Goal: Find specific page/section: Locate a particular part of the current website

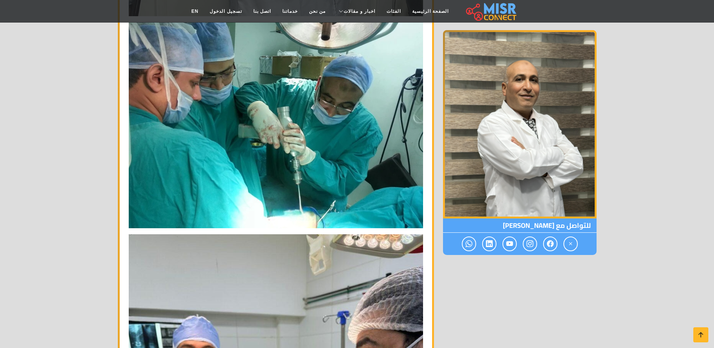
scroll to position [3096, 0]
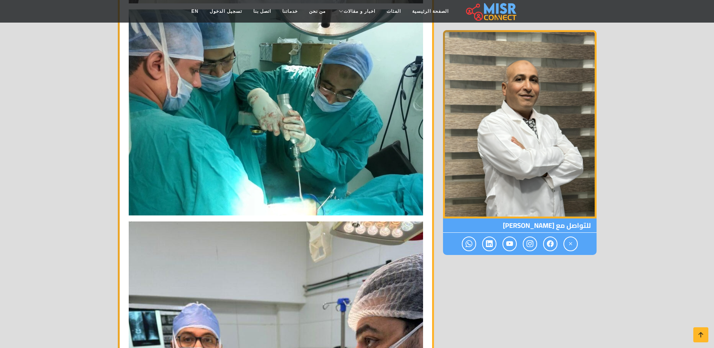
click at [346, 114] on img at bounding box center [276, 112] width 294 height 206
click at [205, 122] on img at bounding box center [276, 112] width 294 height 206
click at [234, 122] on img at bounding box center [276, 112] width 294 height 206
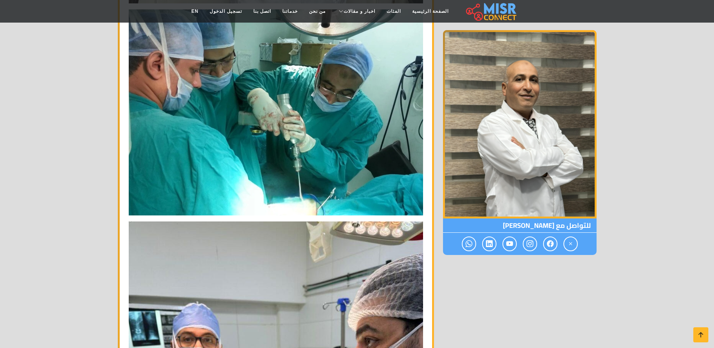
click at [234, 122] on img at bounding box center [276, 112] width 294 height 206
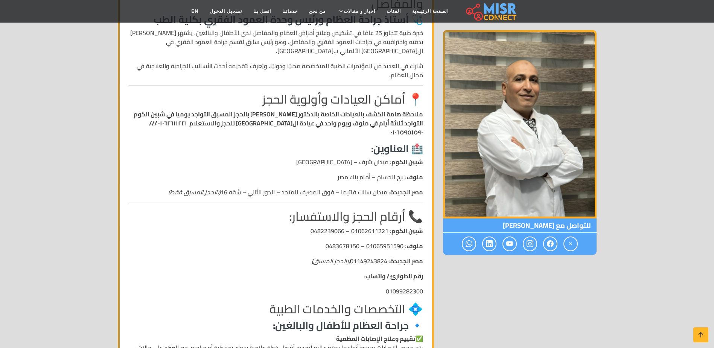
scroll to position [447, 0]
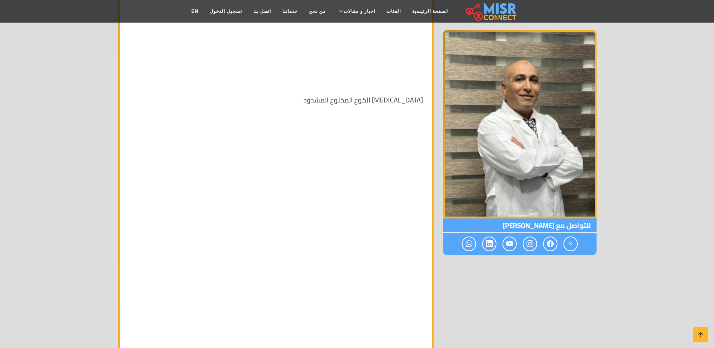
scroll to position [3779, 0]
